Goal: Transaction & Acquisition: Purchase product/service

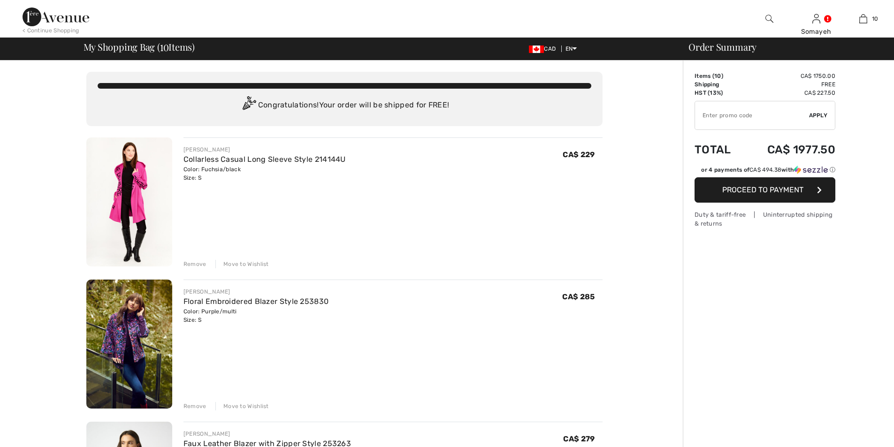
click at [193, 263] on div "Remove" at bounding box center [195, 264] width 23 height 8
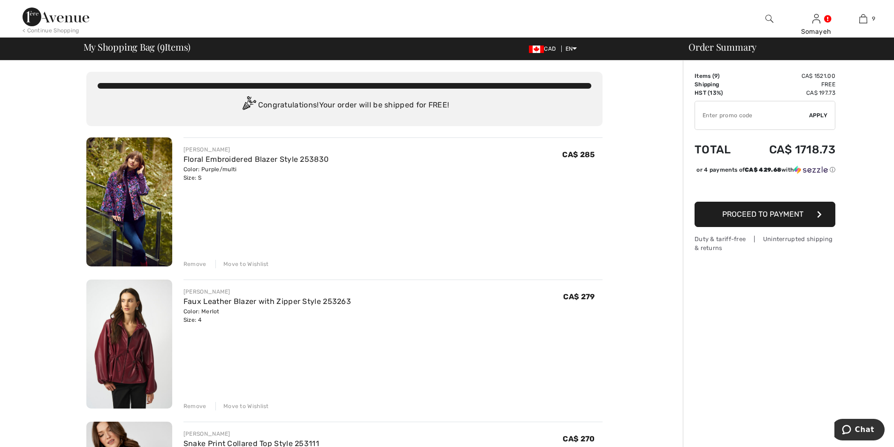
click at [194, 263] on div "Remove" at bounding box center [195, 264] width 23 height 8
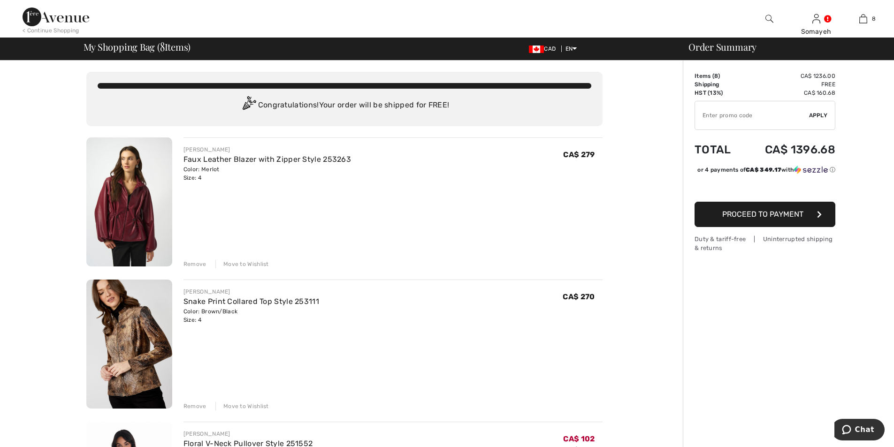
click at [194, 266] on div "Remove" at bounding box center [195, 264] width 23 height 8
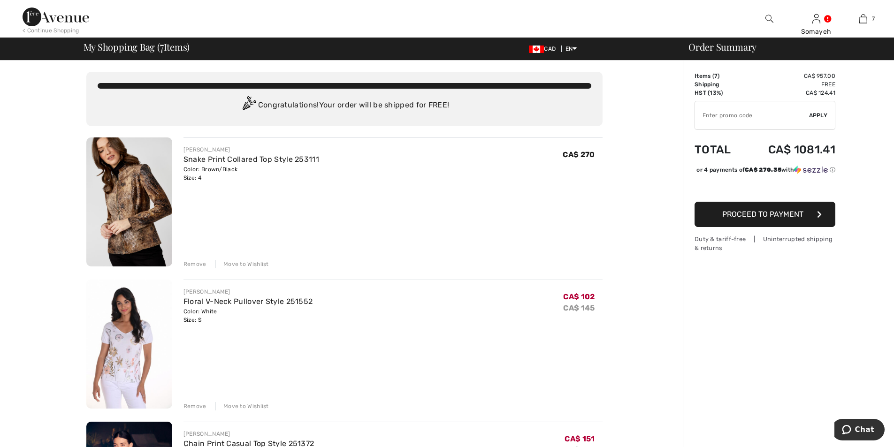
click at [188, 267] on div "Remove" at bounding box center [195, 264] width 23 height 8
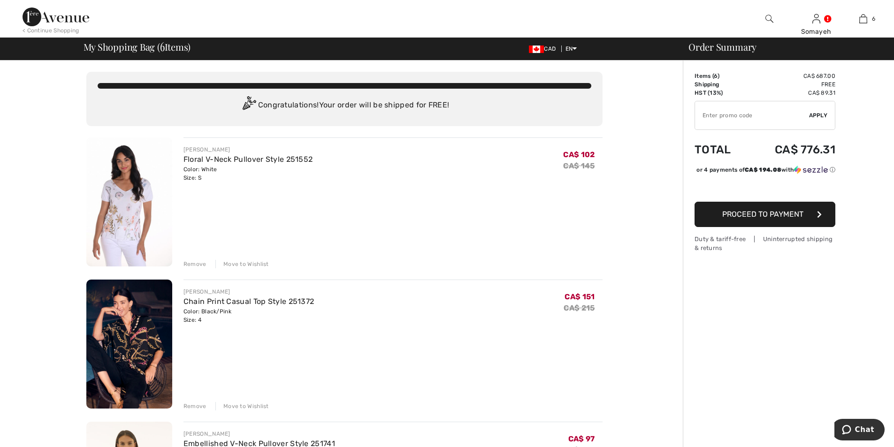
click at [195, 266] on div "Remove" at bounding box center [195, 264] width 23 height 8
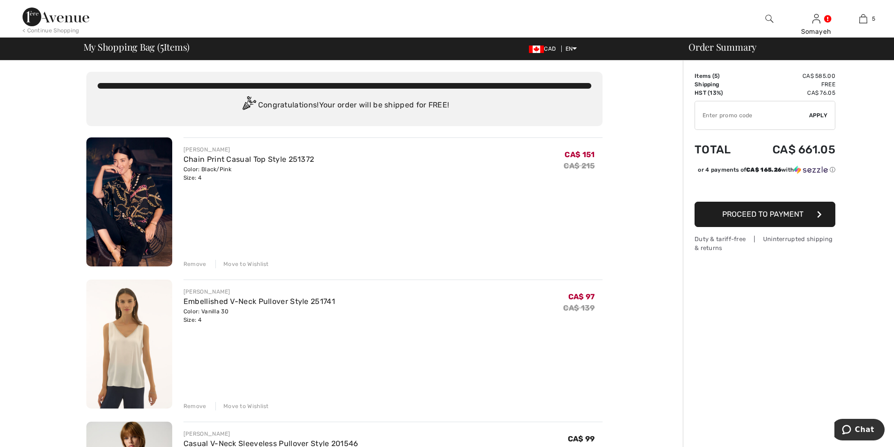
click at [195, 263] on div "Remove" at bounding box center [195, 264] width 23 height 8
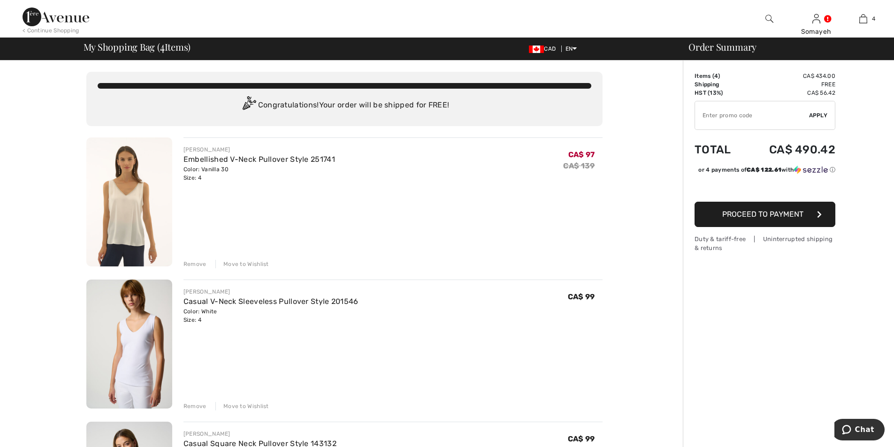
click at [193, 265] on div "Remove" at bounding box center [195, 264] width 23 height 8
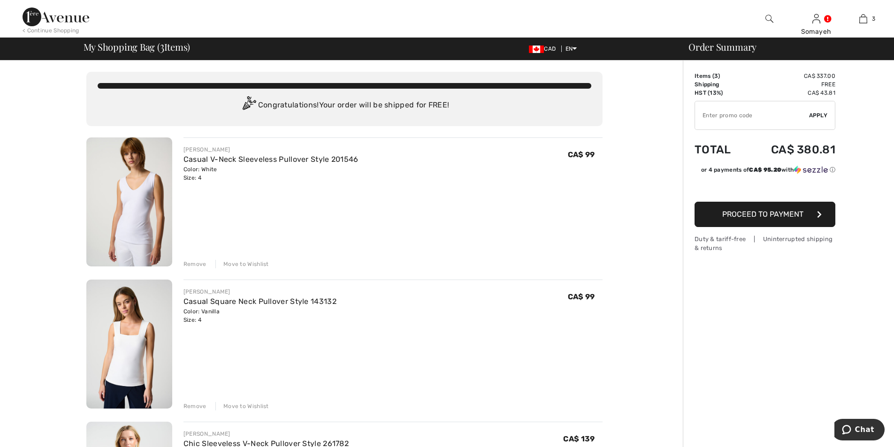
click at [195, 267] on div "Remove" at bounding box center [195, 264] width 23 height 8
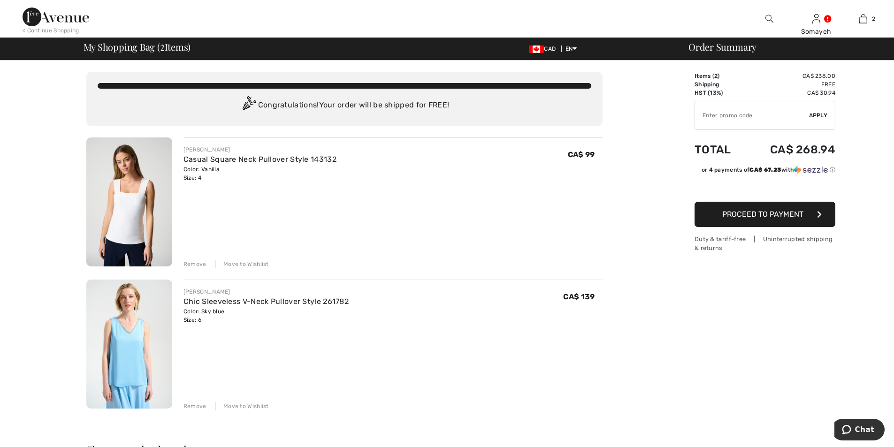
click at [192, 264] on div "Remove" at bounding box center [195, 264] width 23 height 8
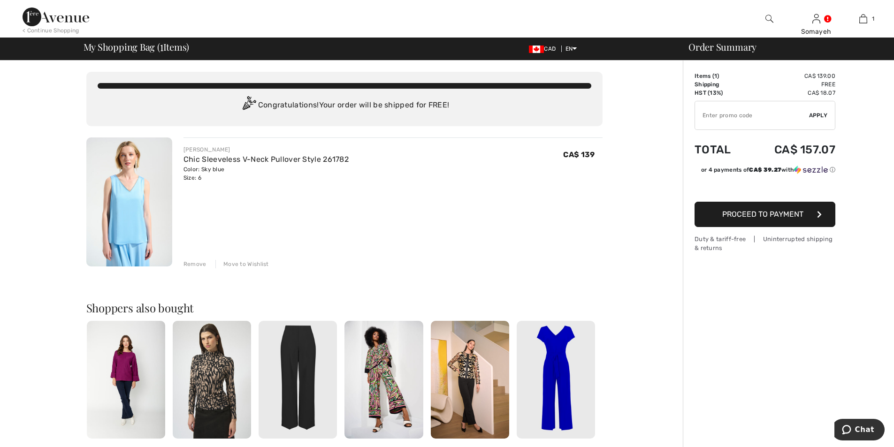
click at [127, 210] on img at bounding box center [129, 202] width 86 height 129
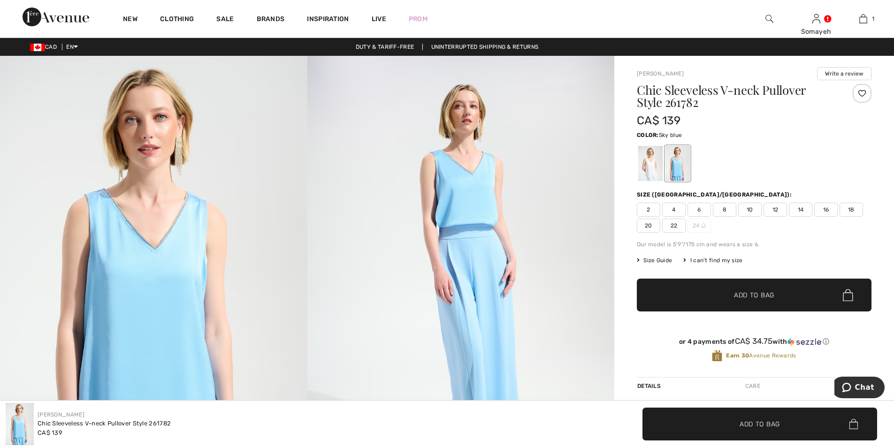
click at [177, 287] on img at bounding box center [154, 286] width 308 height 461
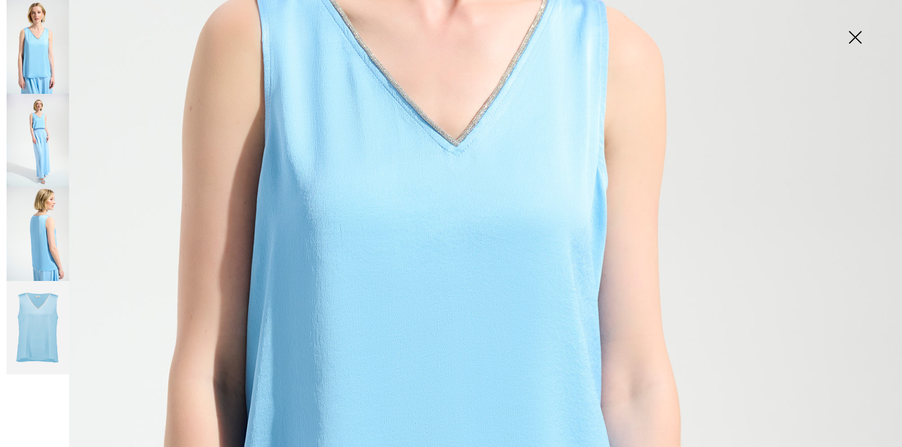
scroll to position [329, 0]
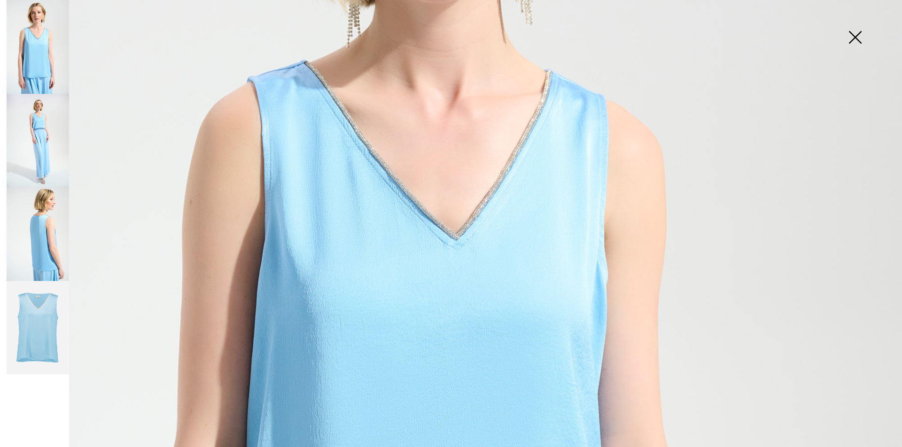
click at [49, 139] on img at bounding box center [38, 141] width 62 height 94
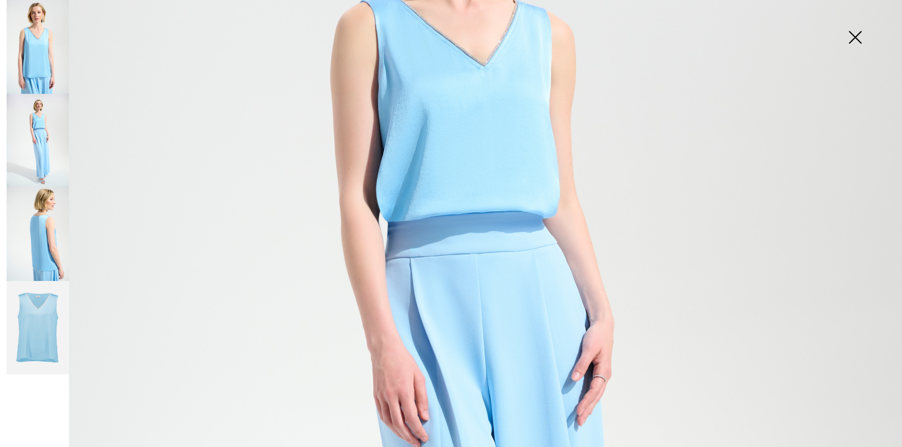
scroll to position [235, 0]
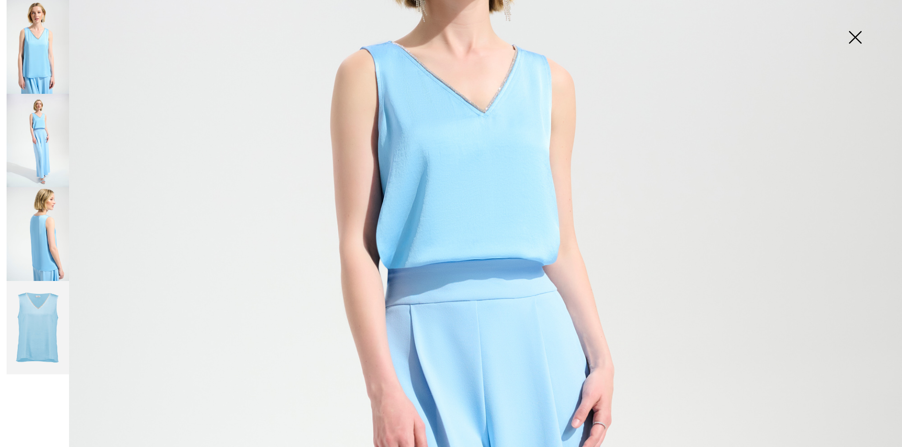
click at [53, 245] on img at bounding box center [38, 234] width 62 height 94
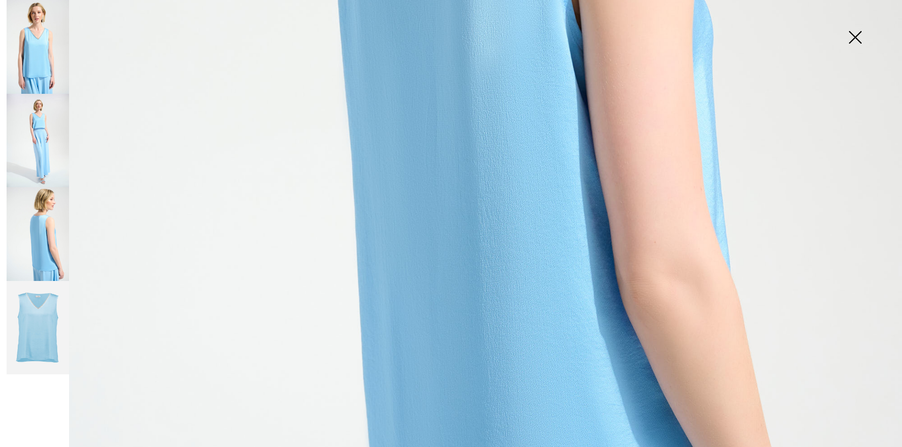
scroll to position [892, 0]
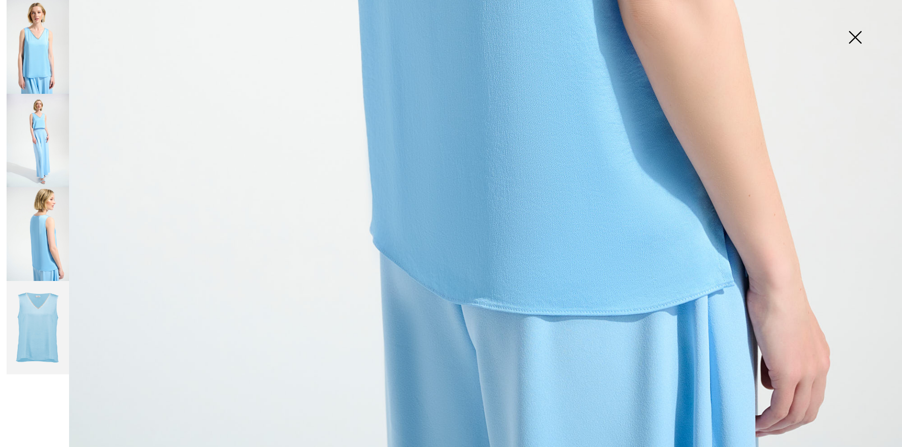
click at [37, 304] on img at bounding box center [38, 328] width 62 height 94
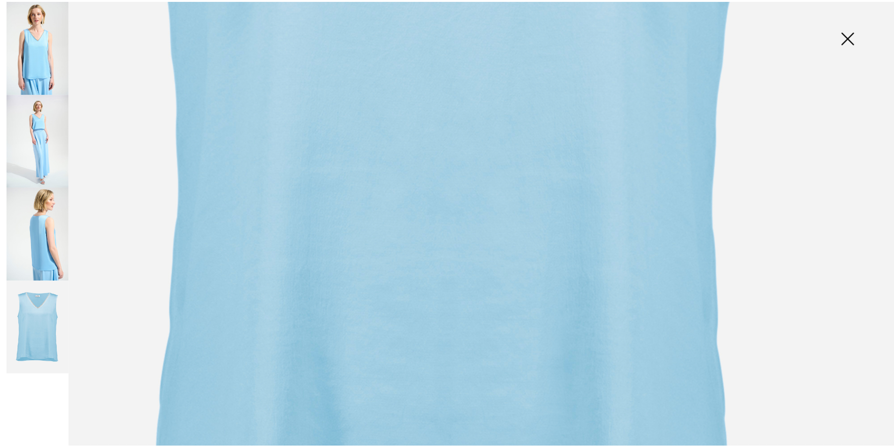
scroll to position [282, 0]
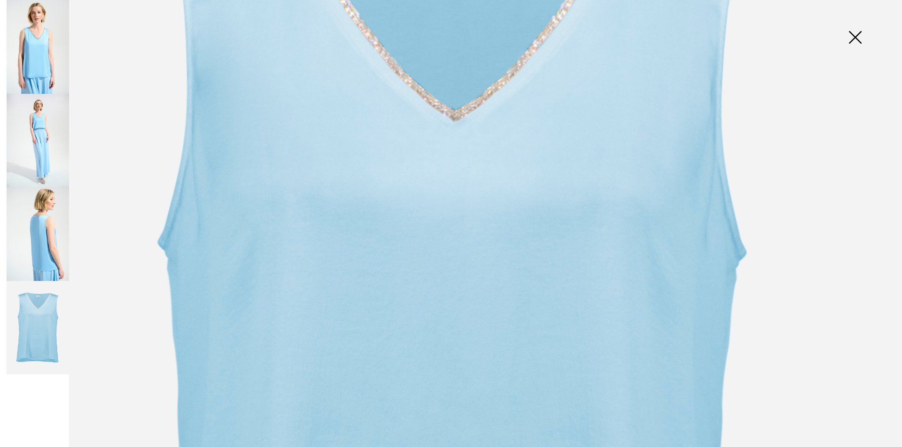
click at [36, 57] on img at bounding box center [38, 47] width 62 height 94
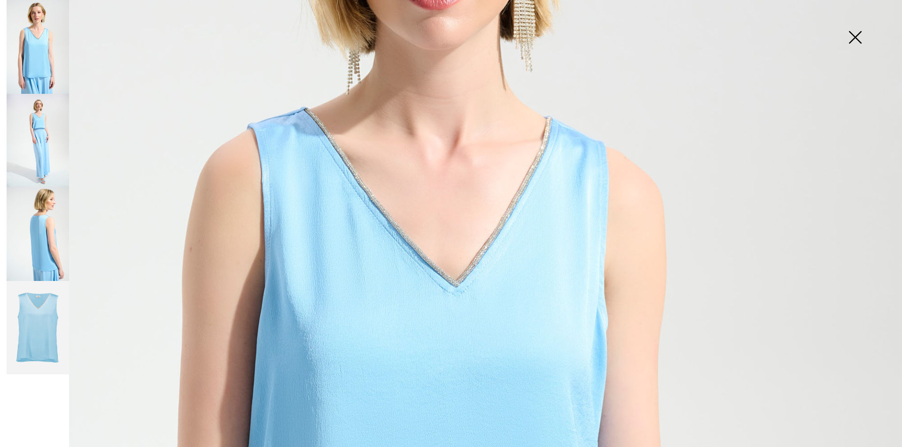
click at [858, 37] on img at bounding box center [854, 38] width 47 height 48
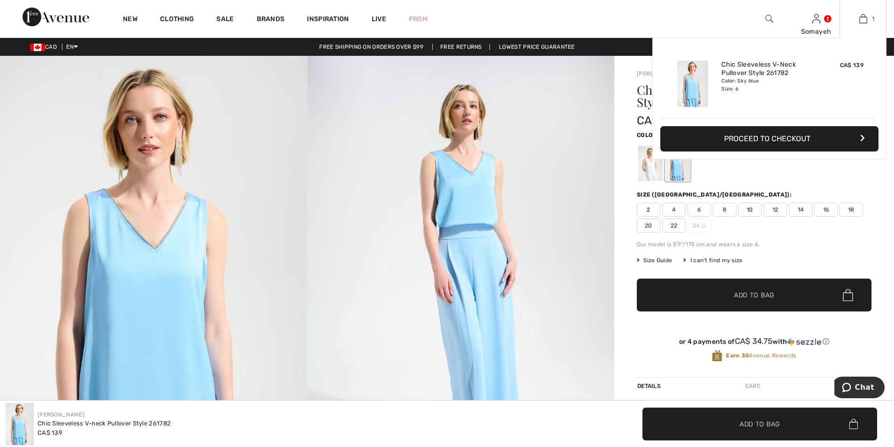
click at [864, 19] on img at bounding box center [864, 18] width 8 height 11
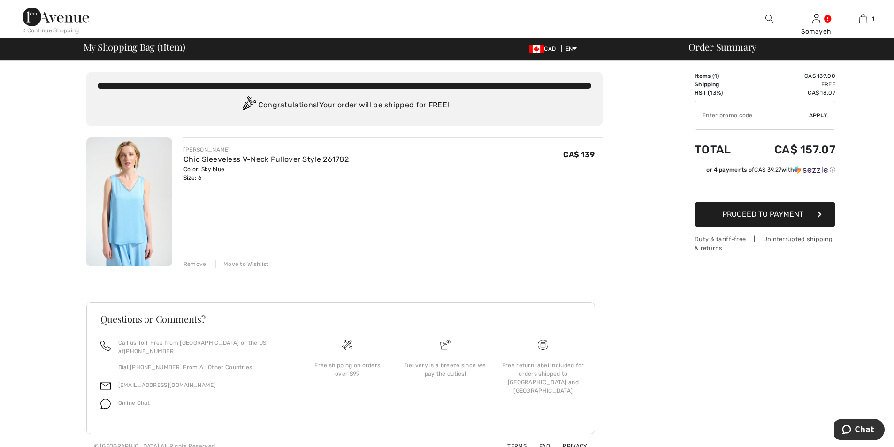
click at [770, 215] on span "Proceed to Payment" at bounding box center [763, 214] width 81 height 9
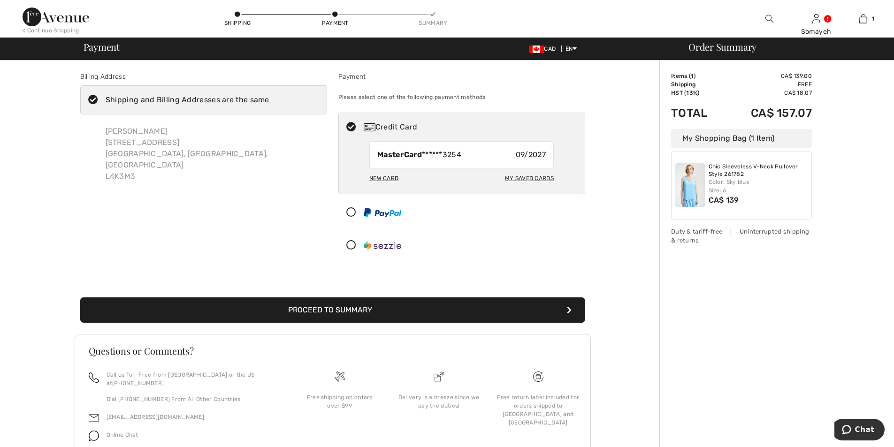
click at [318, 313] on button "Proceed to Summary" at bounding box center [332, 310] width 505 height 25
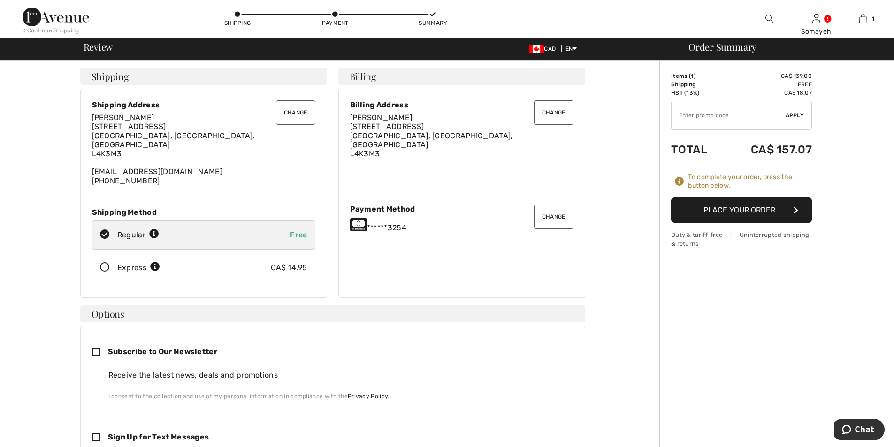
click at [767, 211] on button "Place Your Order" at bounding box center [741, 210] width 141 height 25
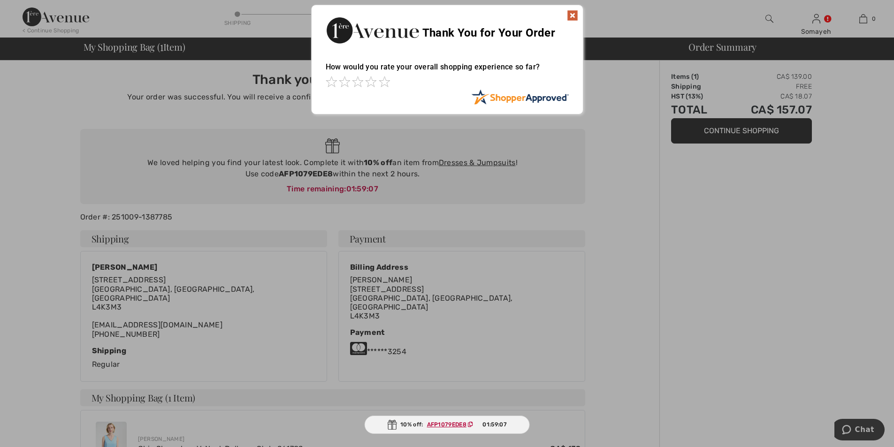
click at [745, 132] on div at bounding box center [447, 223] width 894 height 447
click at [572, 16] on img at bounding box center [572, 15] width 11 height 11
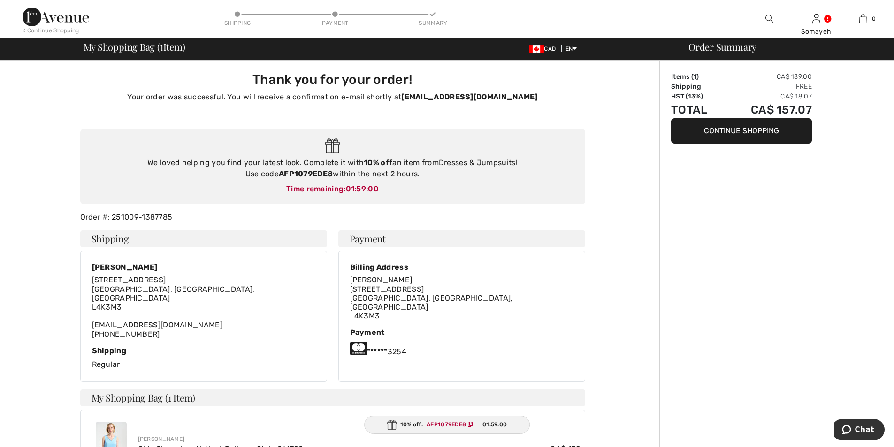
click at [732, 130] on button "Continue Shopping" at bounding box center [741, 130] width 141 height 25
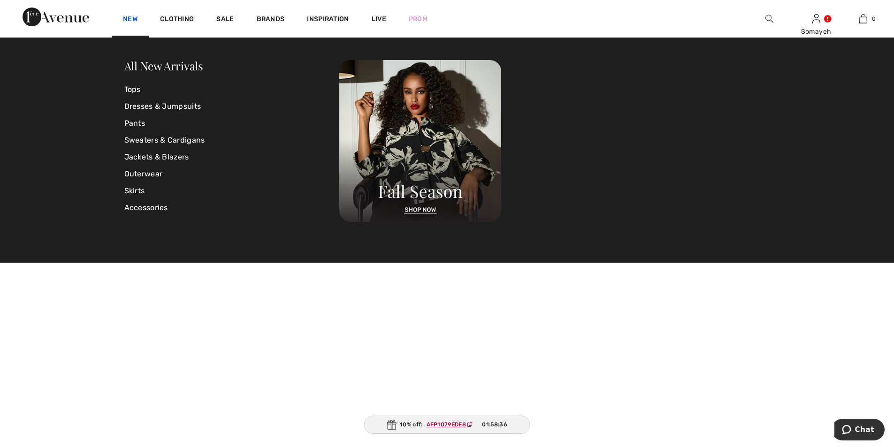
click at [126, 17] on link "New" at bounding box center [130, 20] width 15 height 10
click at [155, 69] on link "All New Arrivals" at bounding box center [163, 65] width 79 height 15
